Goal: Task Accomplishment & Management: Use online tool/utility

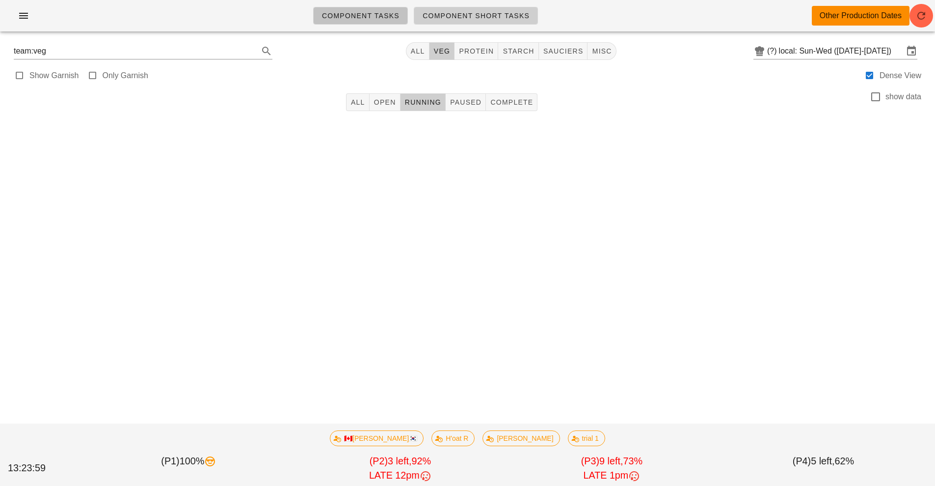
click at [352, 15] on span "Component Tasks" at bounding box center [361, 16] width 78 height 8
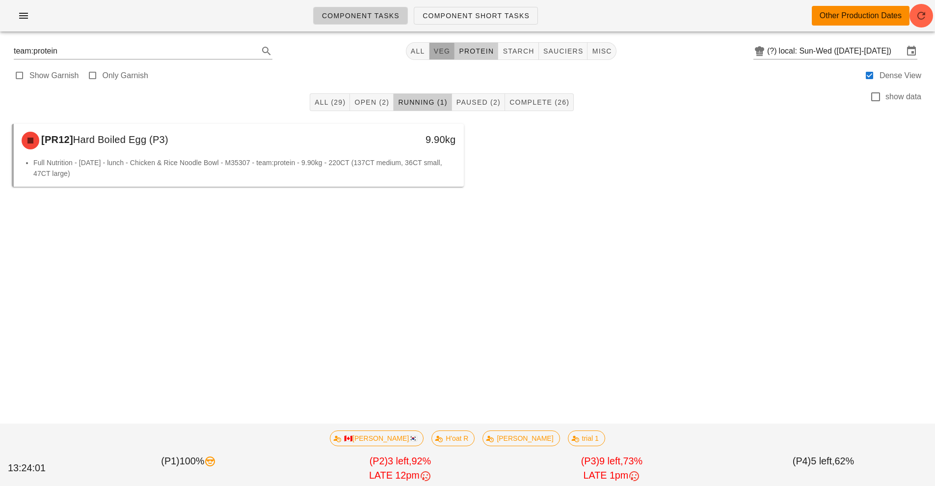
click at [441, 44] on button "veg" at bounding box center [443, 51] width 26 height 18
type input "team:veg"
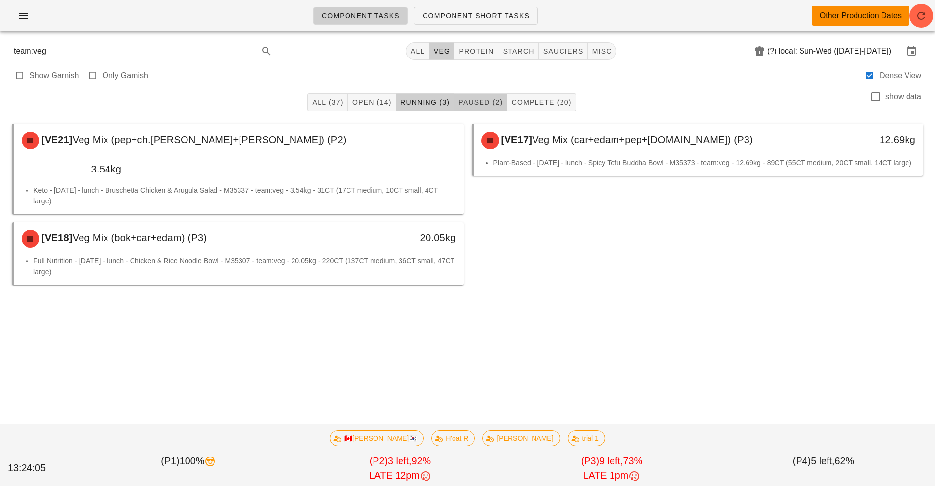
click at [481, 102] on span "Paused (2)" at bounding box center [480, 102] width 45 height 8
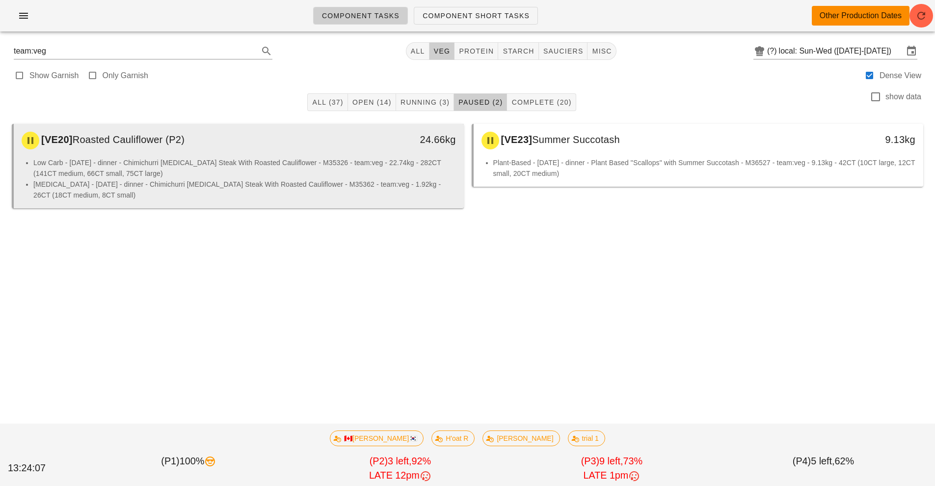
click at [282, 159] on li "Low Carb - [DATE] - dinner - Chimichurri [MEDICAL_DATA] Steak With Roasted Caul…" at bounding box center [244, 168] width 423 height 22
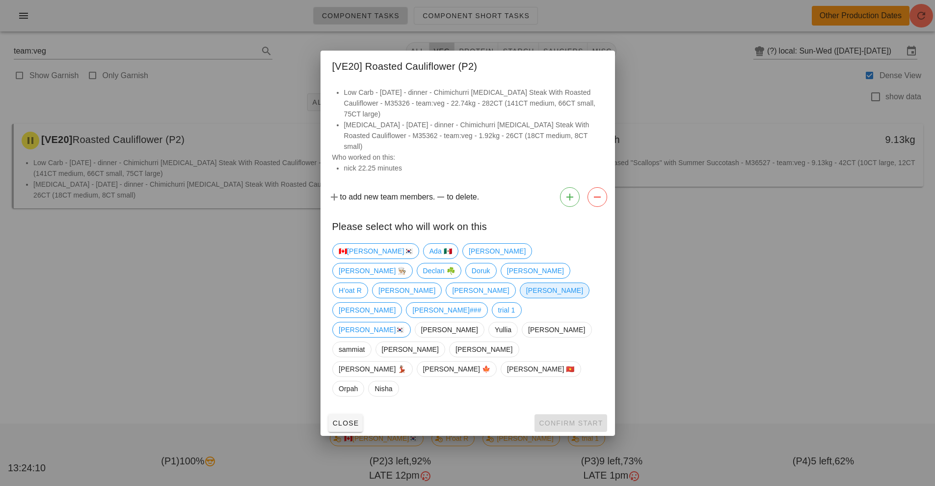
click at [526, 286] on span "[PERSON_NAME]" at bounding box center [554, 290] width 57 height 15
click at [582, 419] on span "Confirm Start" at bounding box center [571, 423] width 64 height 8
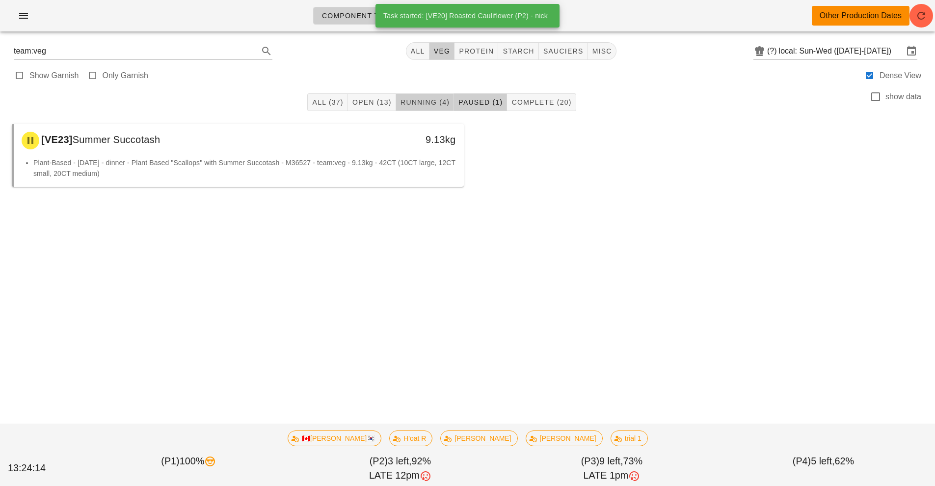
click at [424, 103] on span "Running (4)" at bounding box center [425, 102] width 50 height 8
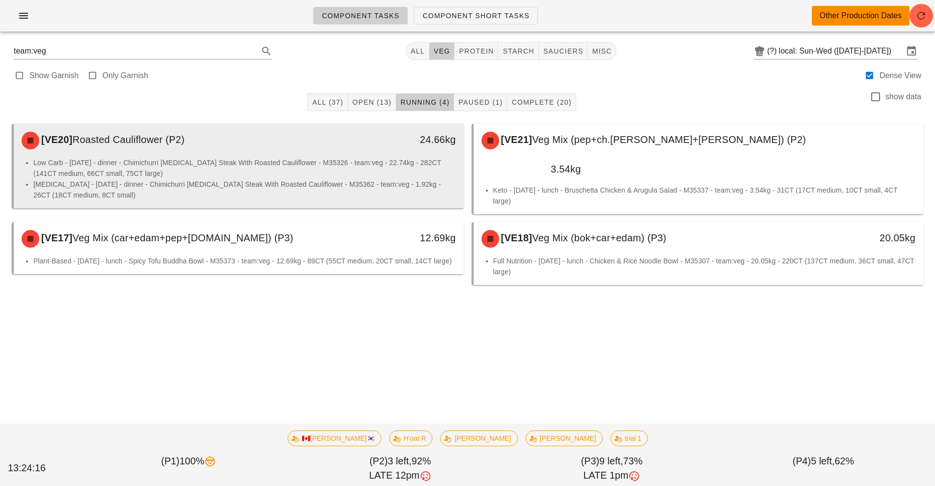
click at [356, 167] on li "Low Carb - [DATE] - dinner - Chimichurri [MEDICAL_DATA] Steak With Roasted Caul…" at bounding box center [244, 168] width 423 height 22
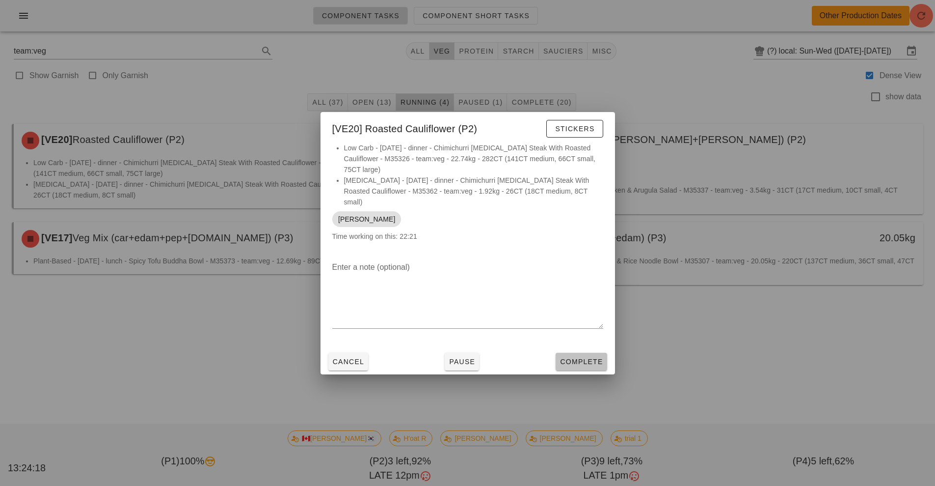
click at [586, 353] on button "Complete" at bounding box center [581, 362] width 51 height 18
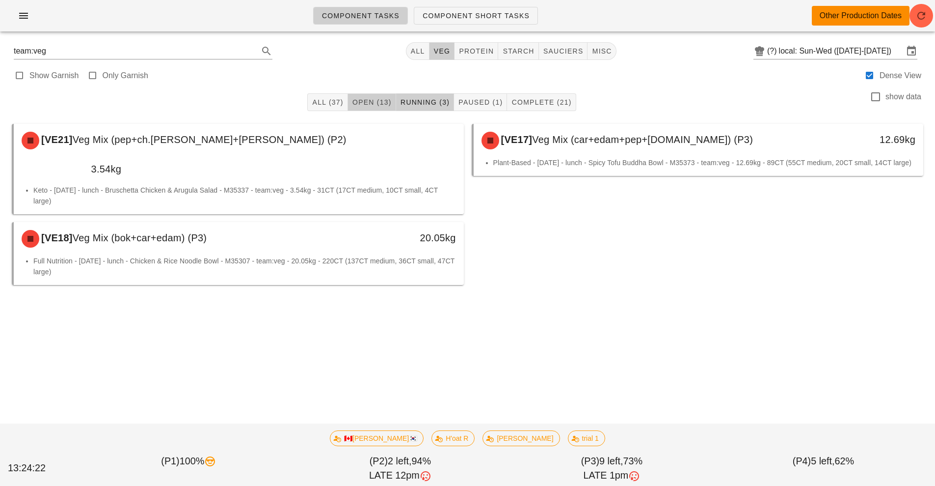
click at [372, 104] on span "Open (13)" at bounding box center [372, 102] width 40 height 8
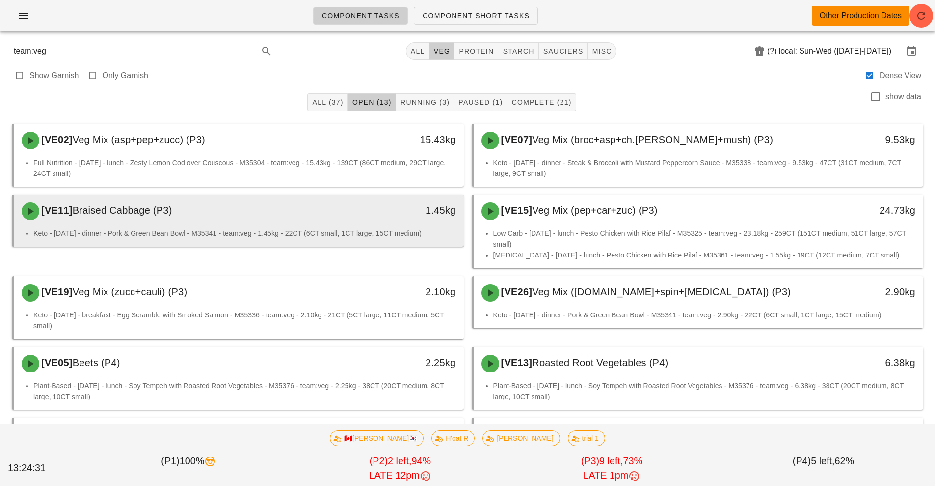
click at [341, 222] on div "[VE11] Braised Cabbage (P3)" at bounding box center [183, 210] width 334 height 29
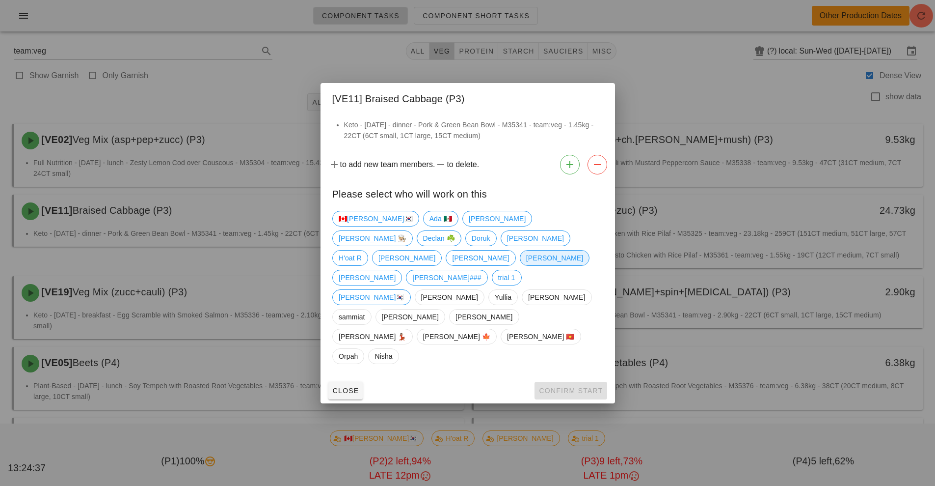
click at [526, 265] on span "[PERSON_NAME]" at bounding box center [554, 257] width 57 height 15
click at [580, 386] on span "Confirm Start" at bounding box center [571, 390] width 64 height 8
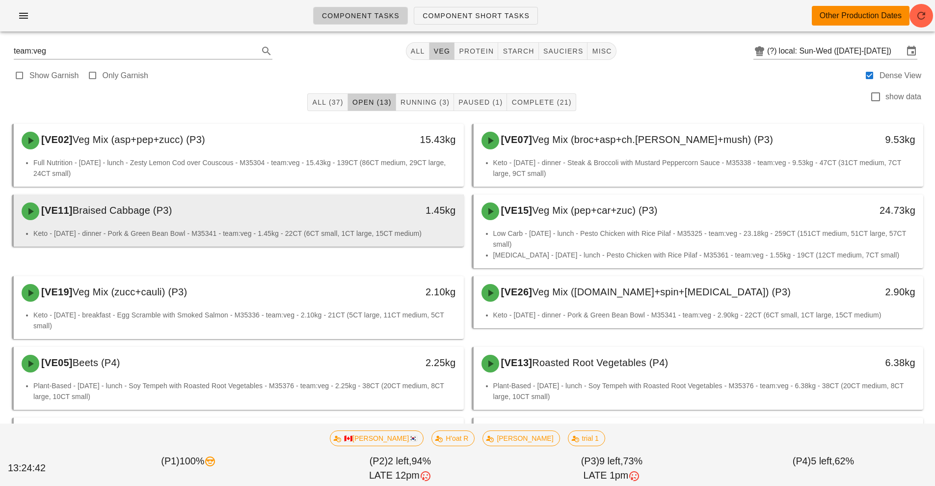
click at [347, 218] on div "[VE11] Braised Cabbage (P3)" at bounding box center [183, 210] width 334 height 29
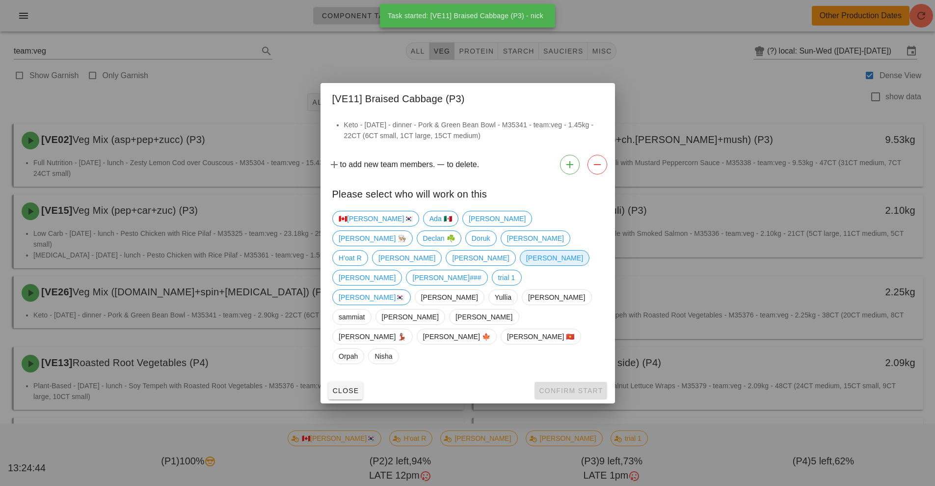
click at [526, 265] on span "[PERSON_NAME]" at bounding box center [554, 257] width 57 height 15
click at [686, 59] on div at bounding box center [467, 243] width 935 height 486
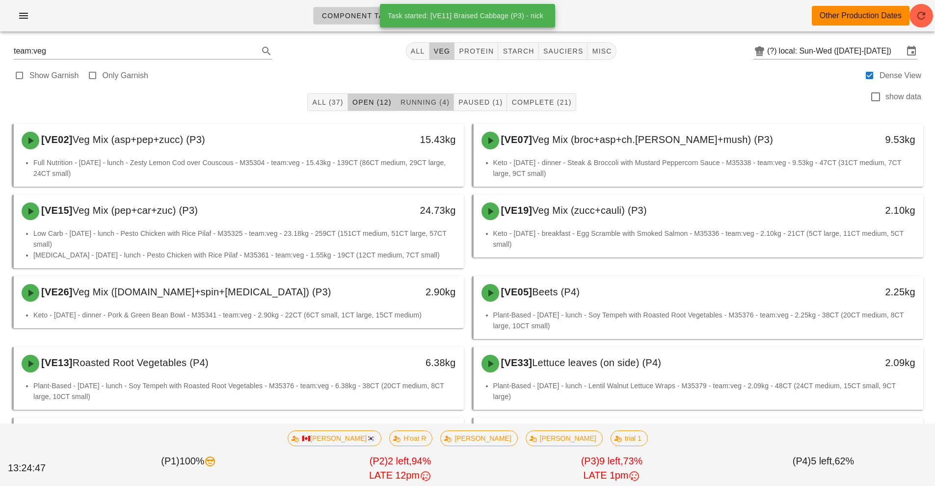
click at [423, 99] on span "Running (4)" at bounding box center [425, 102] width 50 height 8
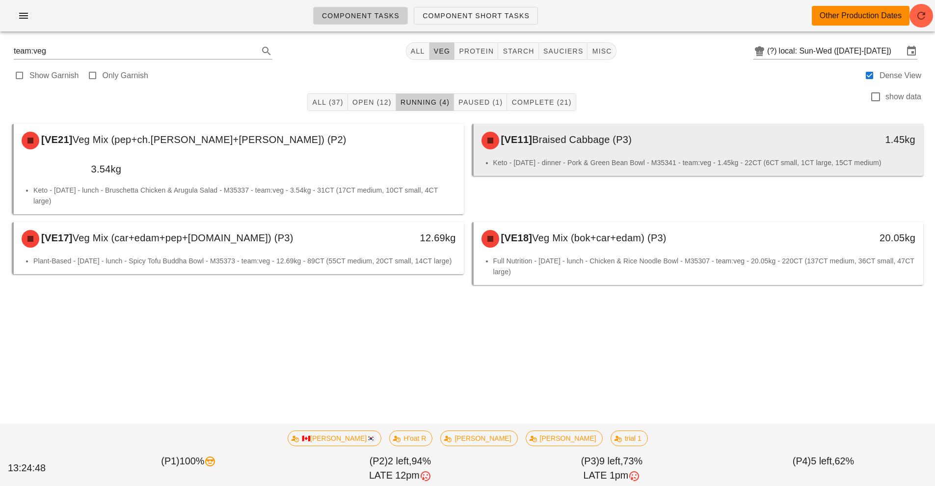
click at [613, 138] on span "Braised Cabbage (P3)" at bounding box center [582, 139] width 100 height 11
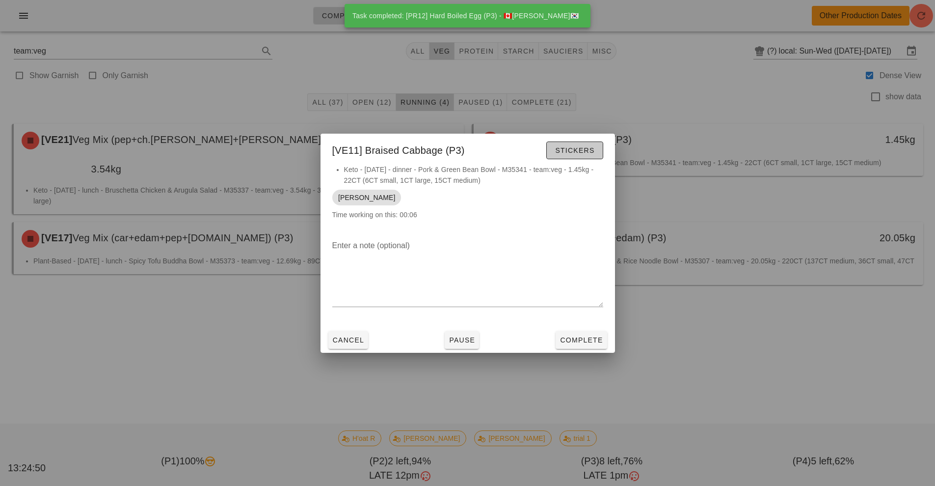
click at [589, 151] on span "Stickers" at bounding box center [575, 150] width 40 height 8
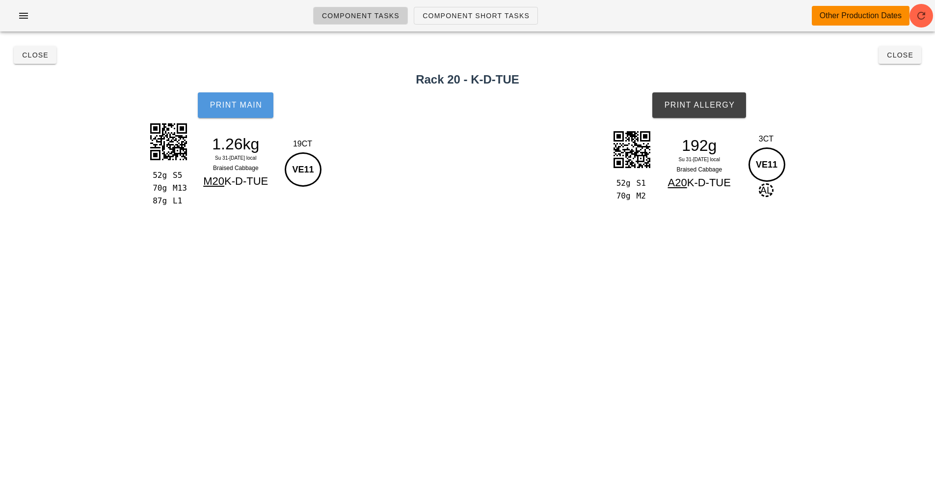
click at [238, 108] on span "Print Main" at bounding box center [235, 105] width 53 height 9
click at [705, 105] on span "Print Allergy" at bounding box center [699, 105] width 71 height 9
click at [912, 49] on button "Close" at bounding box center [900, 55] width 43 height 18
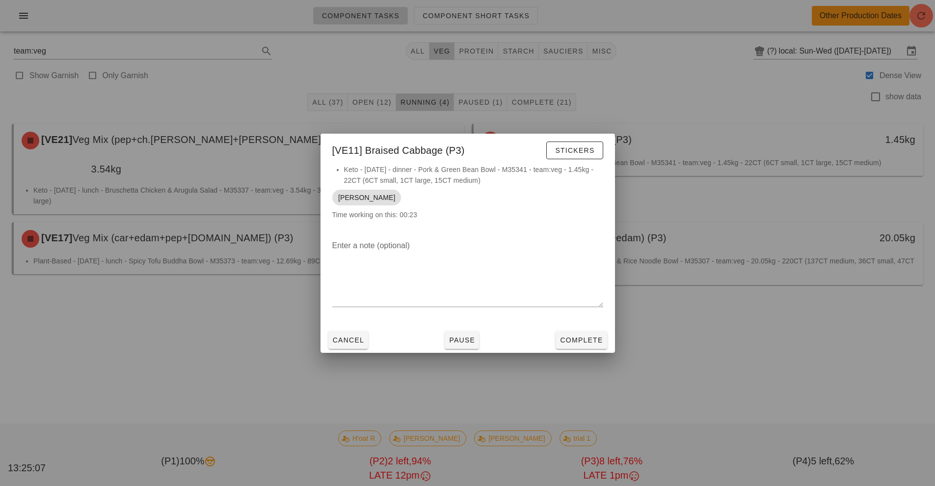
click at [716, 334] on div at bounding box center [467, 243] width 935 height 486
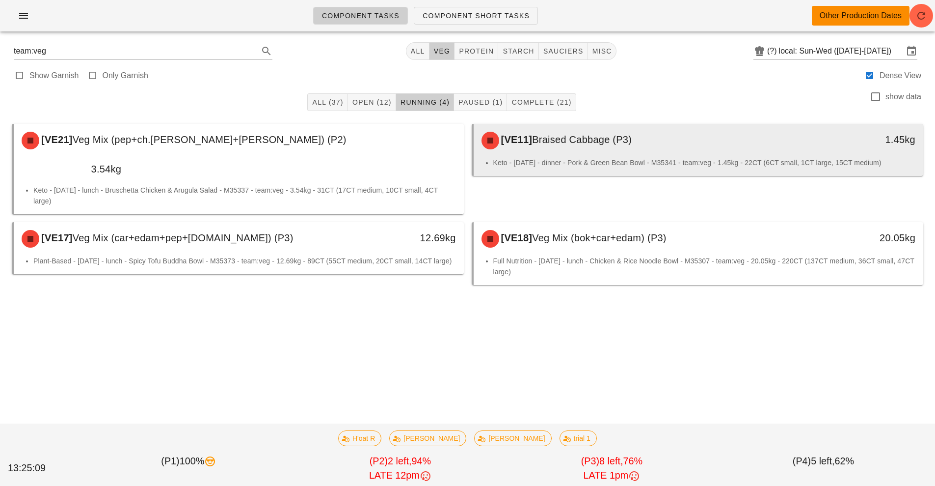
click at [643, 147] on div "[VE11] Braised Cabbage (P3)" at bounding box center [643, 140] width 334 height 29
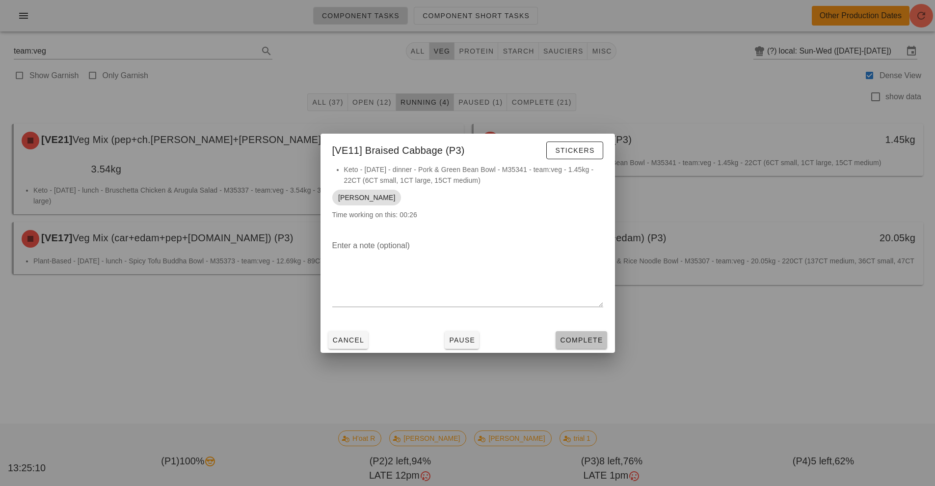
click at [585, 337] on span "Complete" at bounding box center [581, 340] width 43 height 8
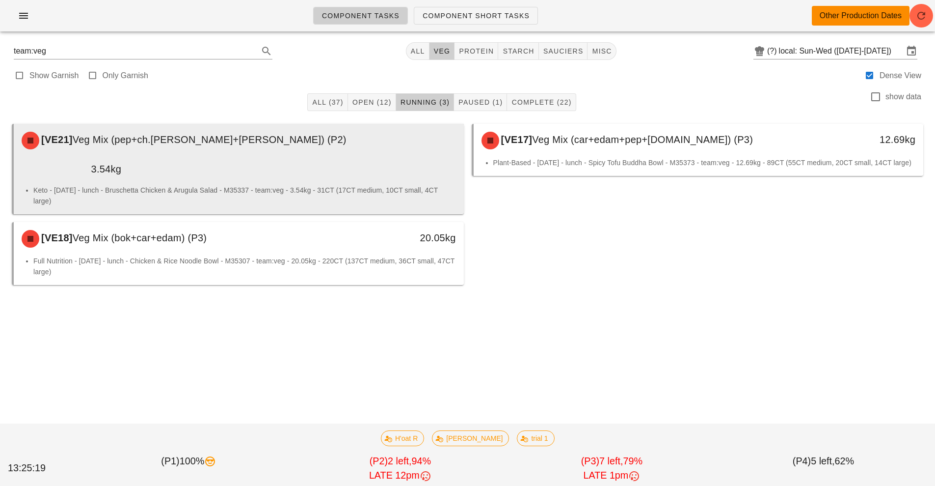
click at [305, 185] on li "Keto - [DATE] - lunch - Bruschetta Chicken & Arugula Salad - M35337 - team:veg …" at bounding box center [244, 196] width 423 height 22
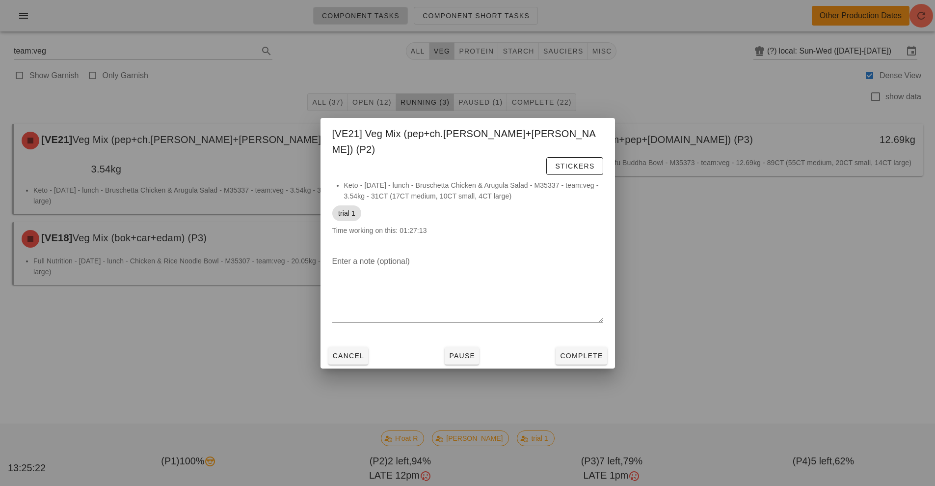
click at [168, 343] on div at bounding box center [467, 243] width 935 height 486
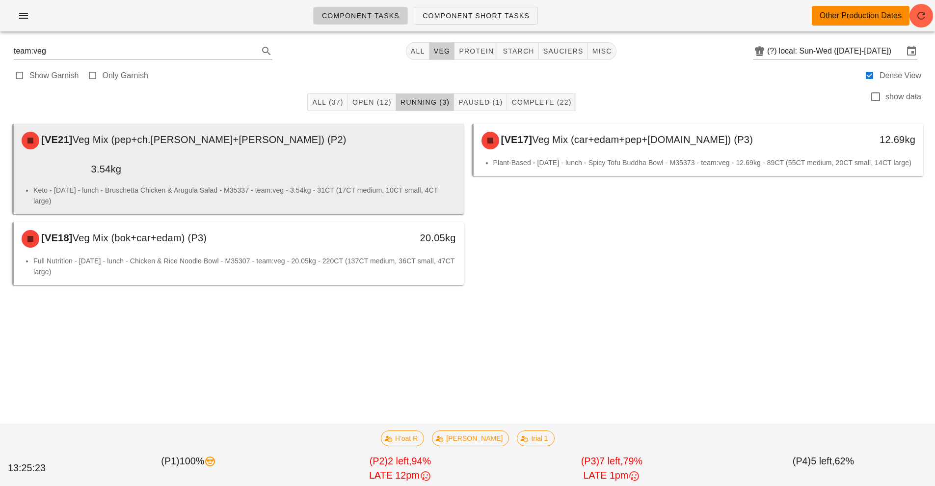
click at [313, 185] on li "Keto - [DATE] - lunch - Bruschetta Chicken & Arugula Salad - M35337 - team:veg …" at bounding box center [244, 196] width 423 height 22
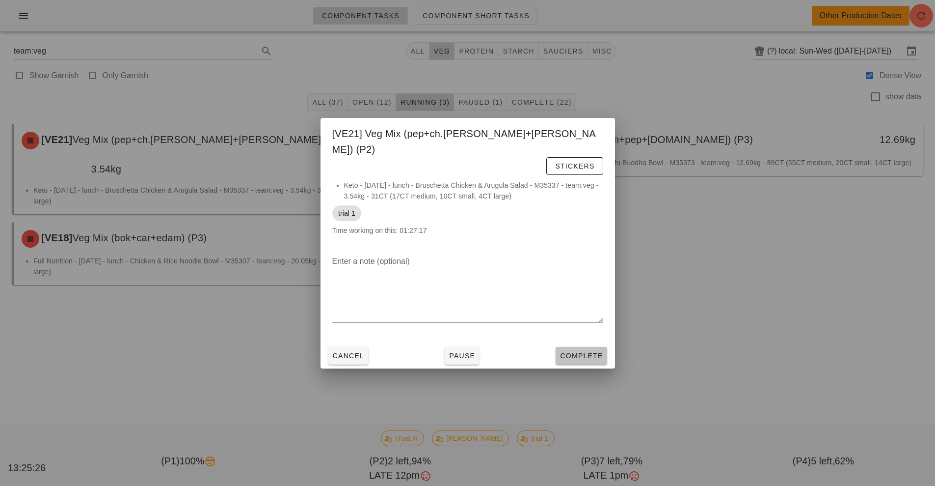
click at [585, 352] on span "Complete" at bounding box center [581, 356] width 43 height 8
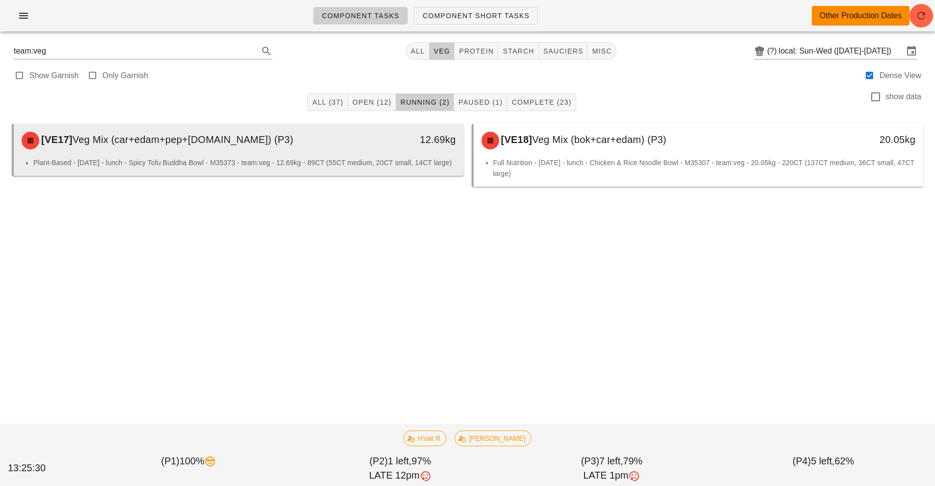
click at [324, 149] on div "[VE17] Veg Mix (car+edam+pep+[DOMAIN_NAME]) (P3)" at bounding box center [183, 140] width 334 height 29
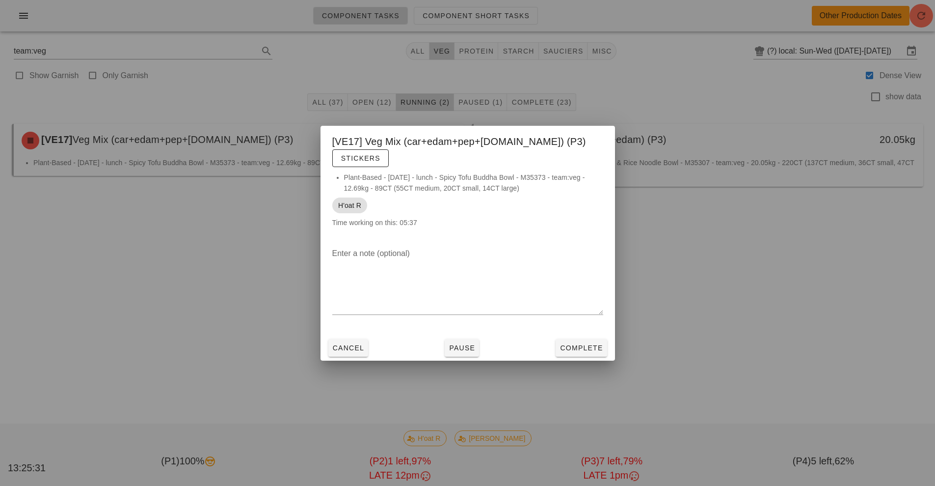
click at [193, 295] on div at bounding box center [467, 243] width 935 height 486
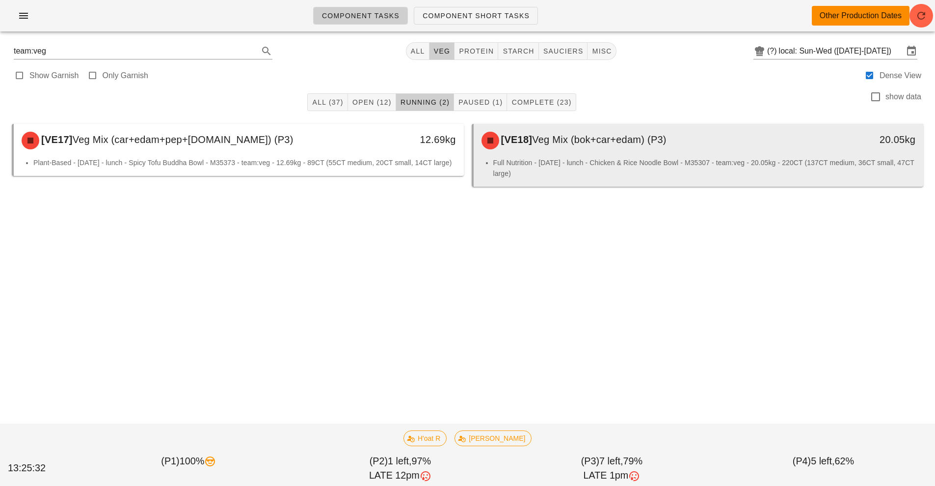
click at [659, 155] on div "[VE18] Veg Mix (bok+car+edam) (P3)" at bounding box center [643, 140] width 334 height 29
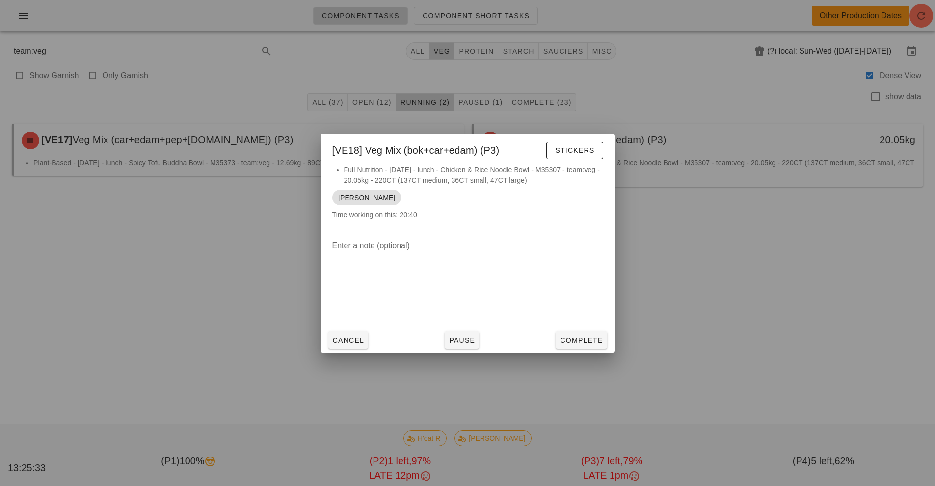
click at [182, 302] on div at bounding box center [467, 243] width 935 height 486
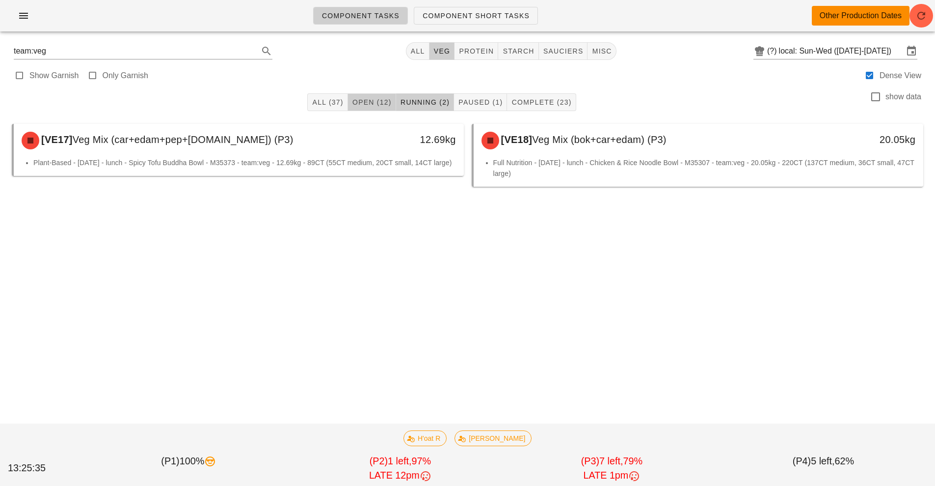
click at [364, 99] on span "Open (12)" at bounding box center [372, 102] width 40 height 8
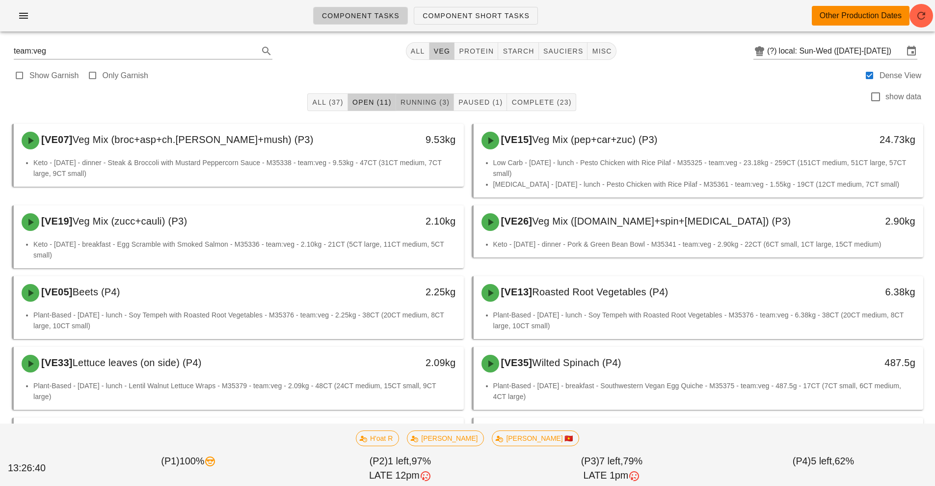
click at [414, 110] on button "Running (3)" at bounding box center [425, 102] width 58 height 18
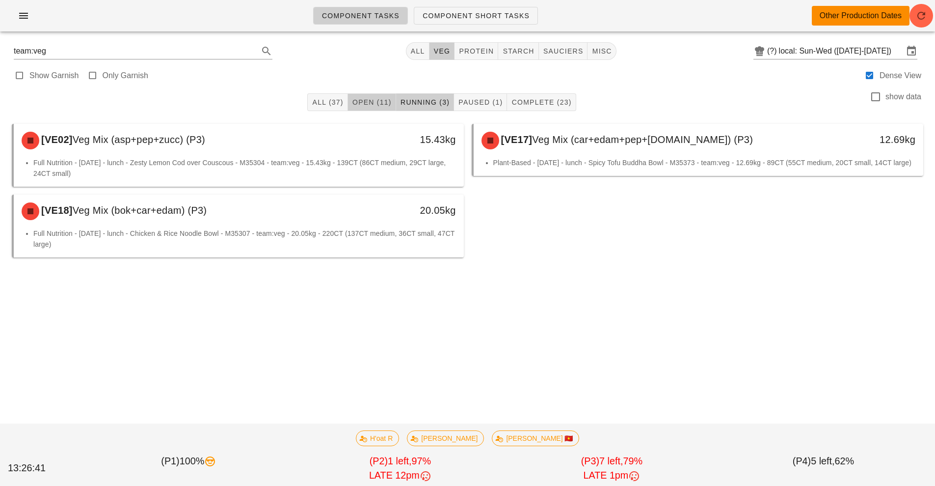
click at [363, 103] on span "Open (11)" at bounding box center [372, 102] width 40 height 8
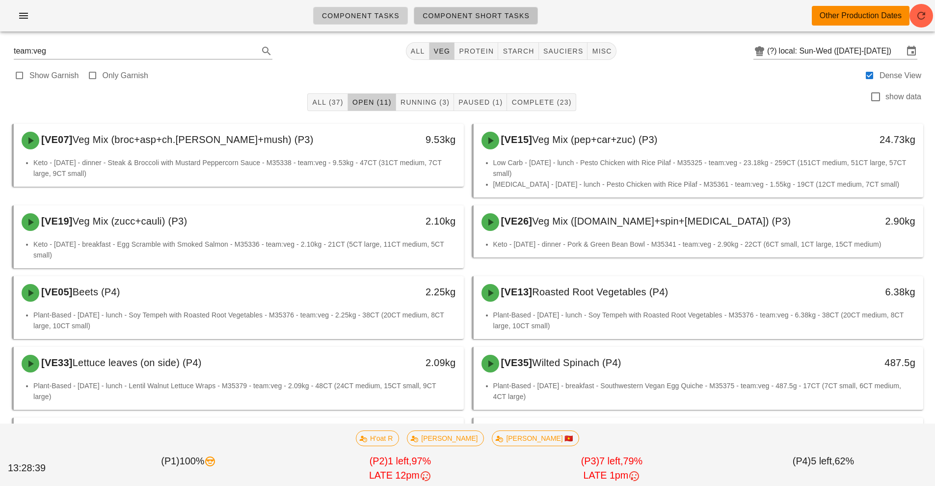
click at [484, 16] on span "Component Short Tasks" at bounding box center [476, 16] width 108 height 8
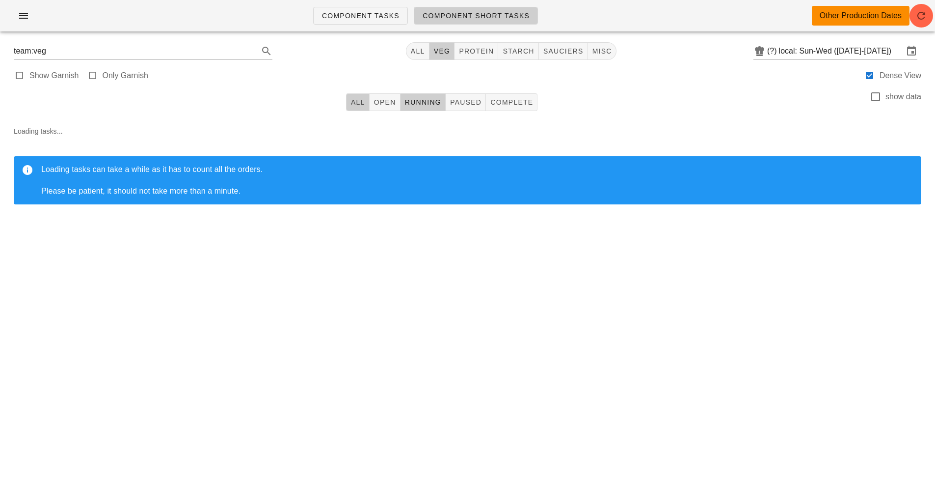
click at [358, 103] on span "All" at bounding box center [358, 102] width 15 height 8
click at [418, 52] on span "All" at bounding box center [418, 51] width 15 height 8
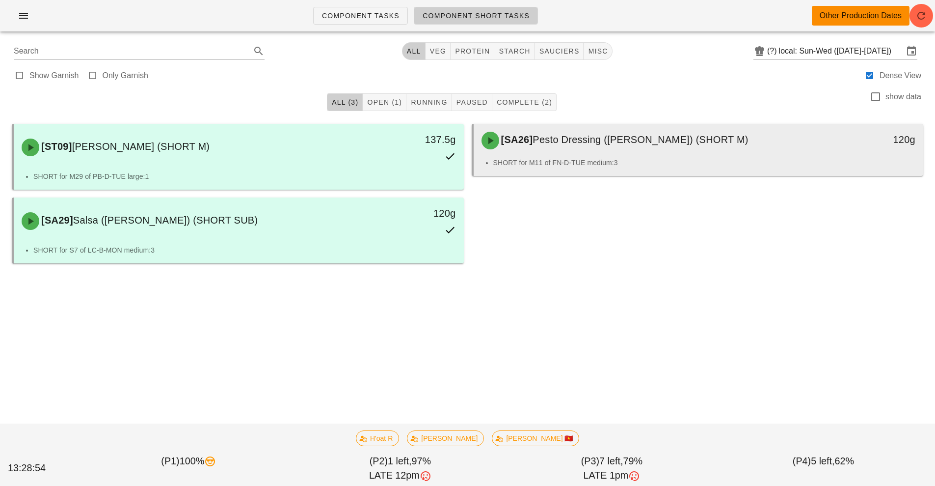
click at [585, 137] on span "Pesto Dressing ([PERSON_NAME]) (SHORT M)" at bounding box center [641, 139] width 216 height 11
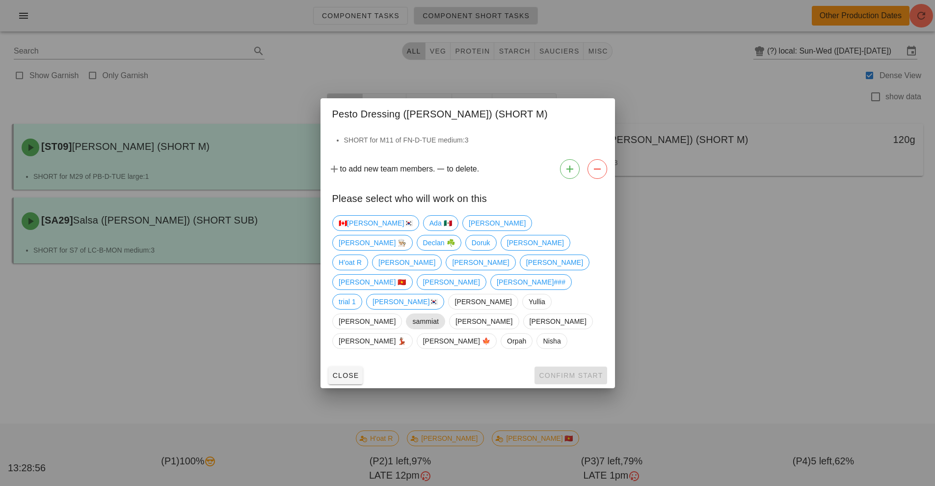
click at [412, 314] on span "sammiat" at bounding box center [425, 321] width 27 height 15
click at [496, 281] on span "[PERSON_NAME]###" at bounding box center [530, 282] width 69 height 15
click at [406, 313] on span "sammiat" at bounding box center [425, 321] width 39 height 16
click at [577, 371] on span "Confirm Start" at bounding box center [571, 375] width 64 height 8
